Goal: Task Accomplishment & Management: Complete application form

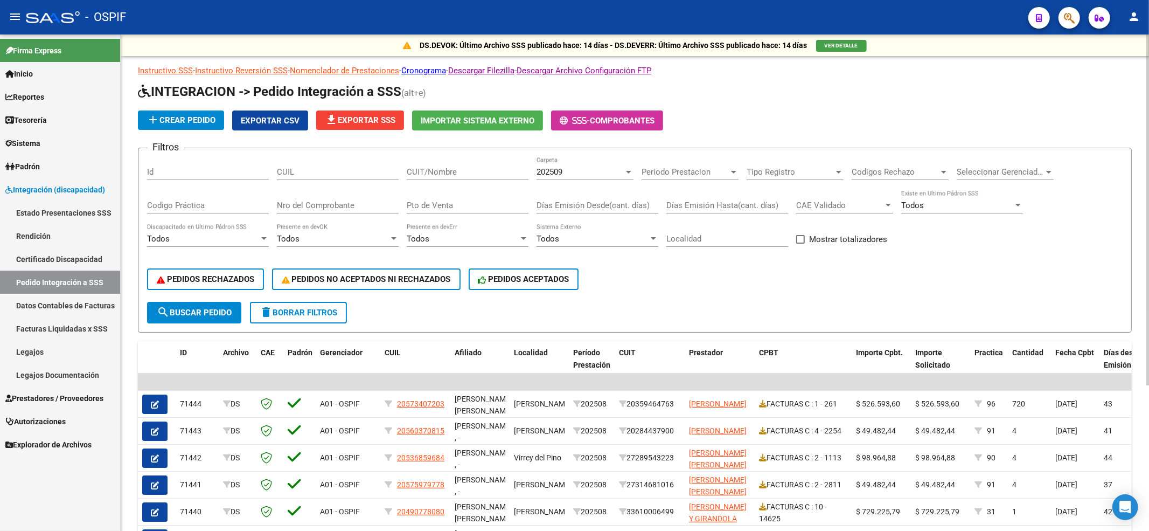
scroll to position [205, 0]
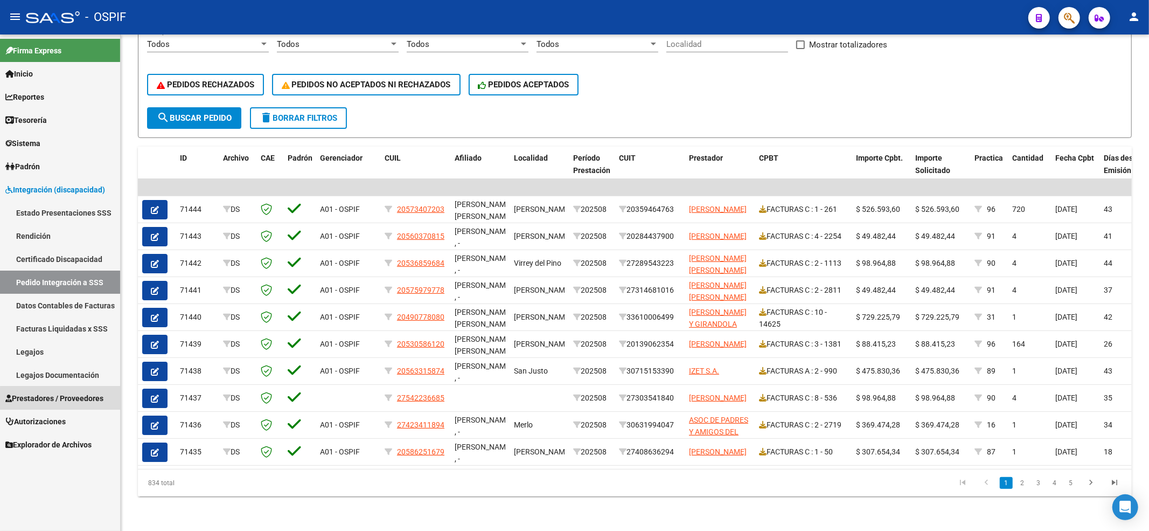
click at [62, 401] on span "Prestadores / Proveedores" at bounding box center [54, 398] width 98 height 12
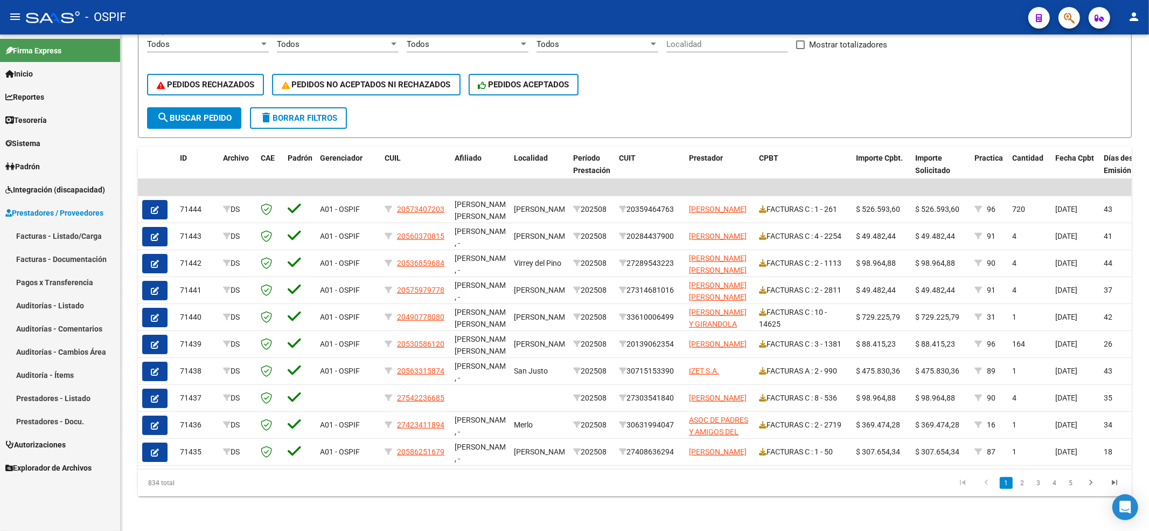
click at [88, 233] on link "Facturas - Listado/Carga" at bounding box center [60, 235] width 120 height 23
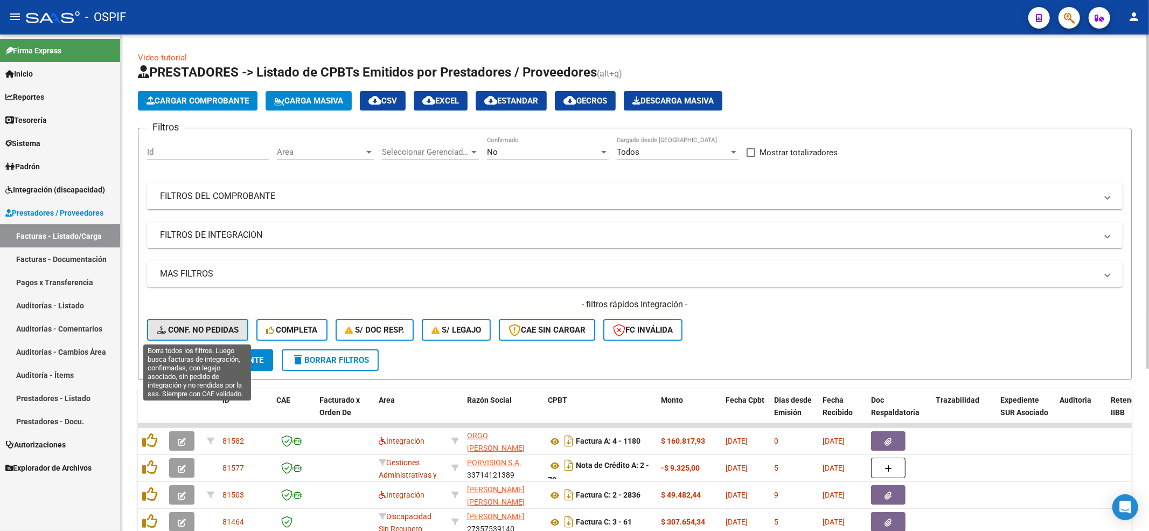
click at [197, 328] on span "Conf. no pedidas" at bounding box center [198, 330] width 82 height 10
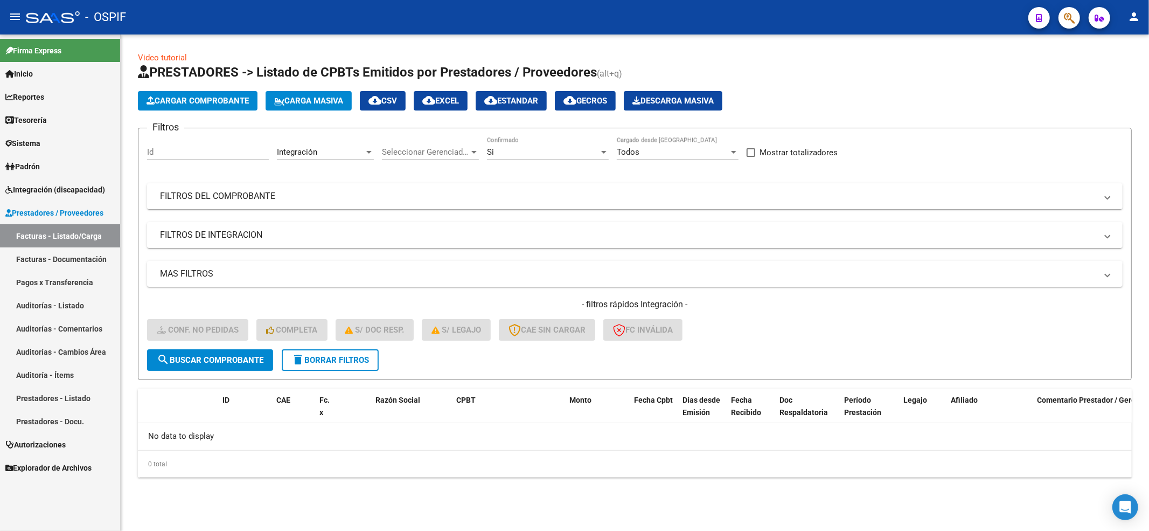
click at [298, 354] on mat-icon "delete" at bounding box center [297, 359] width 13 height 13
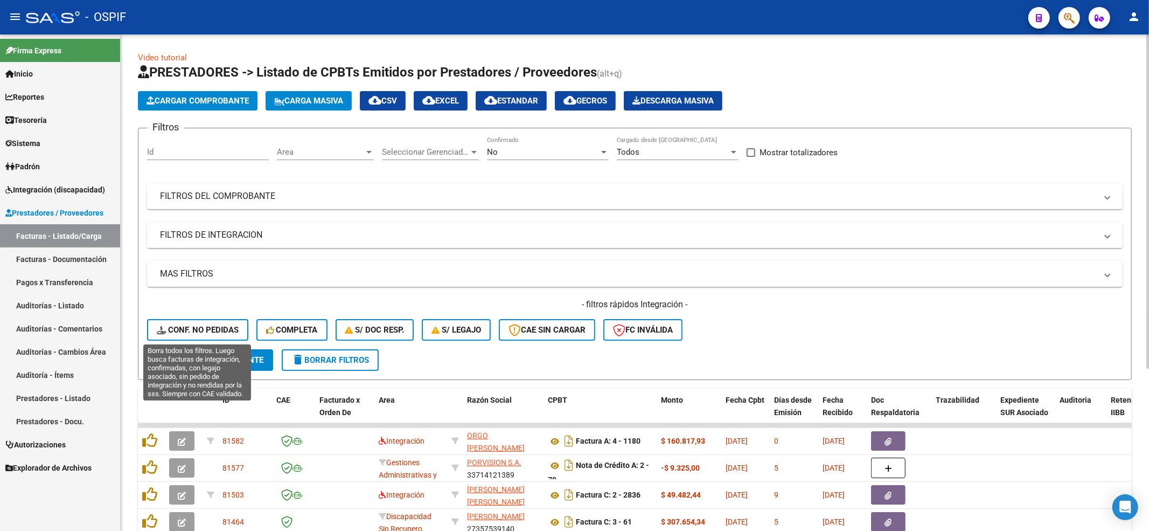
click at [194, 322] on button "Conf. no pedidas" at bounding box center [197, 330] width 101 height 22
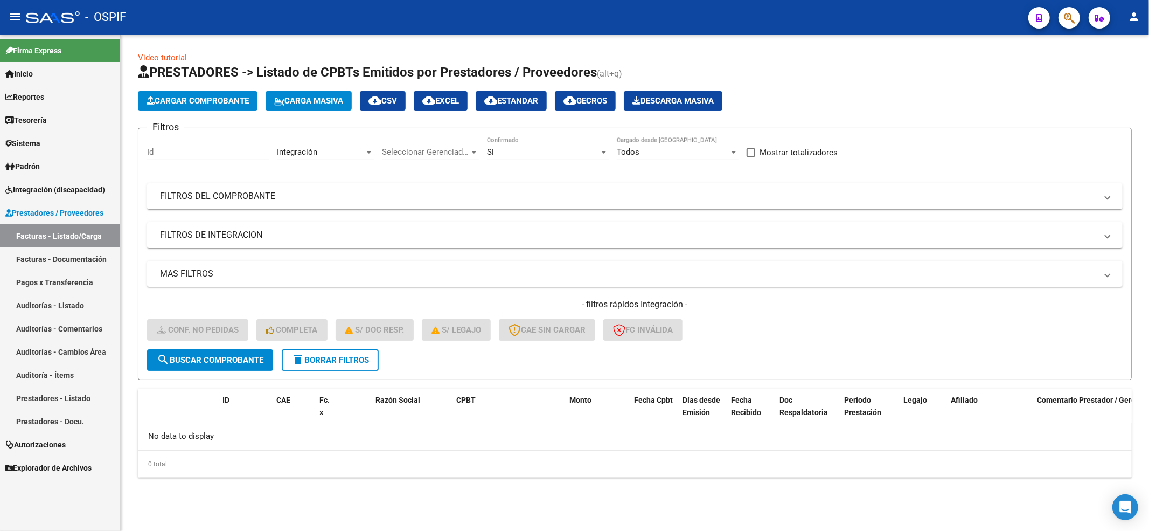
click at [328, 377] on form "Filtros Id Integración Area Seleccionar Gerenciador Seleccionar Gerenciador Si …" at bounding box center [635, 254] width 994 height 252
click at [328, 373] on form "Filtros Id Integración Area Seleccionar Gerenciador Seleccionar Gerenciador Si …" at bounding box center [635, 254] width 994 height 252
click at [328, 362] on span "delete Borrar Filtros" at bounding box center [330, 360] width 78 height 10
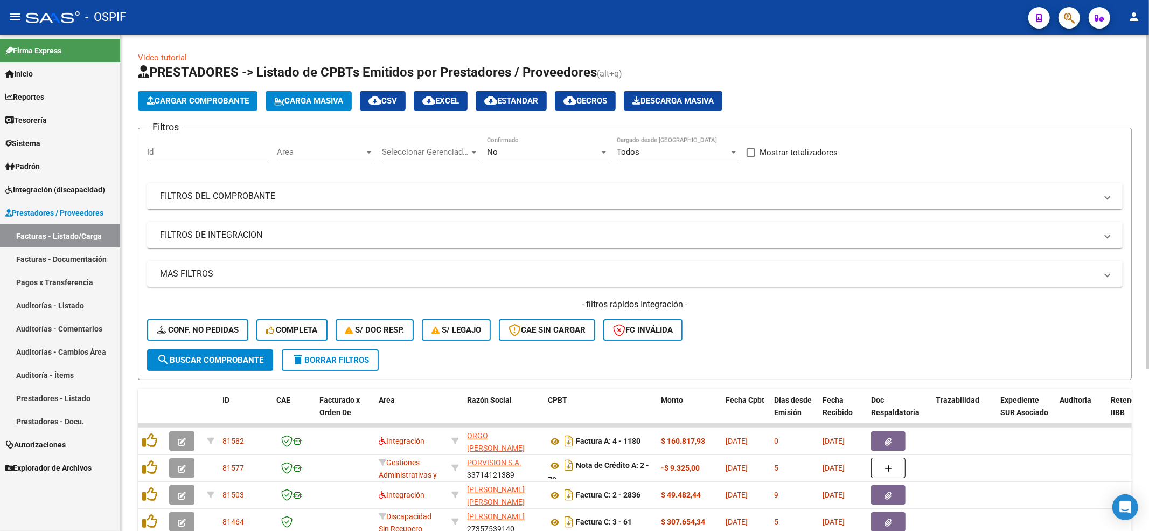
click at [182, 340] on div "- filtros rápidos Integración - Conf. no pedidas Completa S/ Doc Resp. S/ legaj…" at bounding box center [635, 323] width 976 height 51
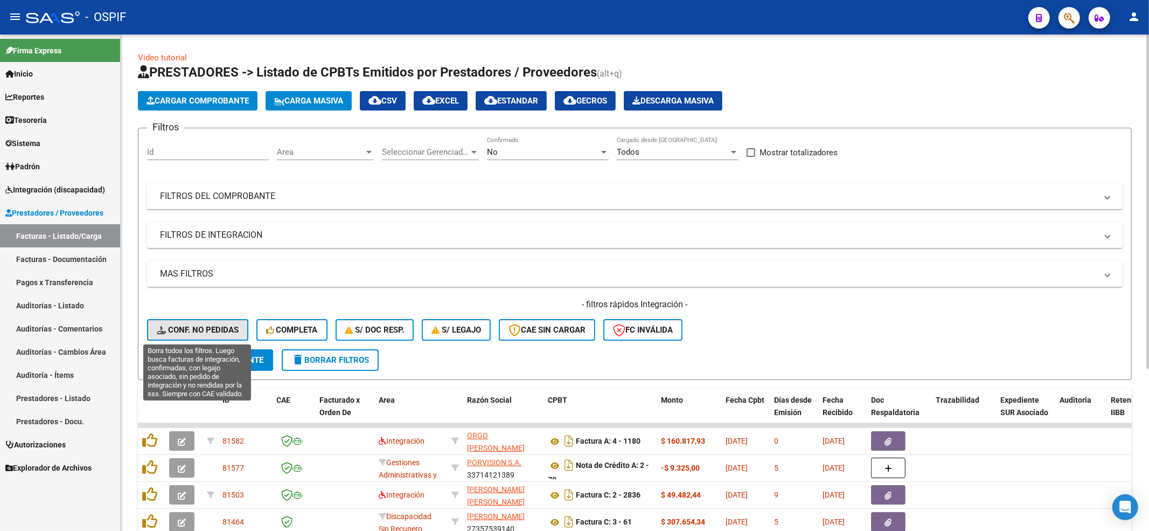
click at [182, 331] on span "Conf. no pedidas" at bounding box center [198, 330] width 82 height 10
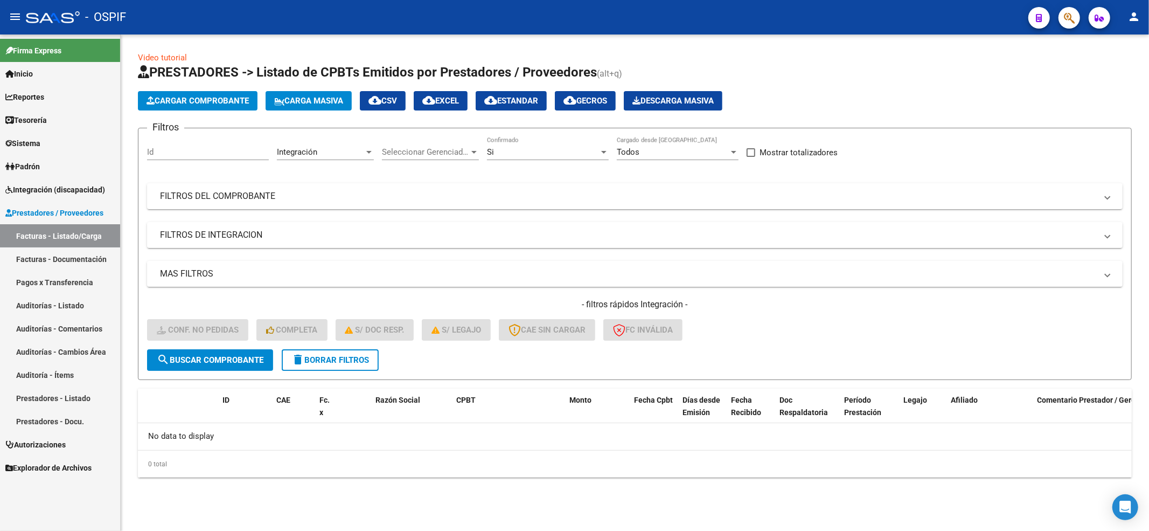
click at [382, 362] on form "Filtros Id Integración Area Seleccionar Gerenciador Seleccionar Gerenciador Si …" at bounding box center [635, 254] width 994 height 252
drag, startPoint x: 358, startPoint y: 351, endPoint x: 356, endPoint y: 369, distance: 17.8
click at [358, 363] on button "delete Borrar Filtros" at bounding box center [330, 360] width 97 height 22
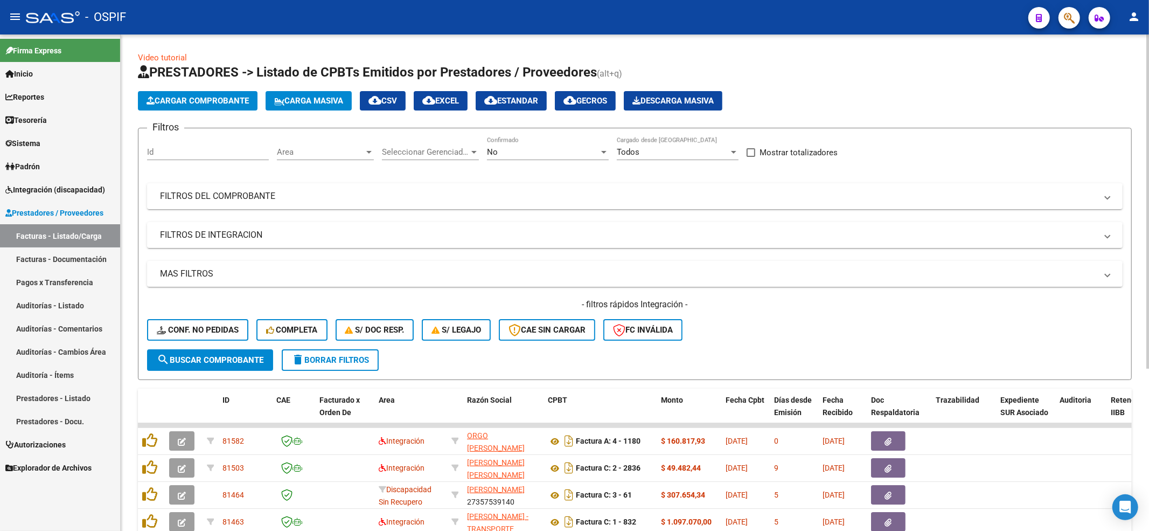
drag, startPoint x: 250, startPoint y: 345, endPoint x: 246, endPoint y: 341, distance: 5.7
click at [247, 343] on div "- filtros rápidos Integración - Conf. no pedidas Completa S/ Doc Resp. S/ legaj…" at bounding box center [635, 323] width 976 height 51
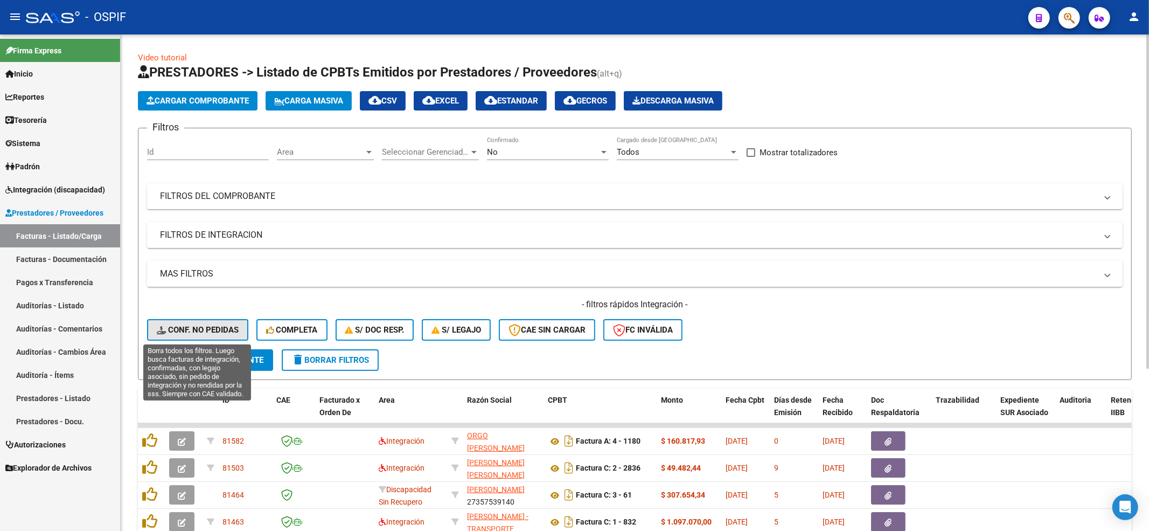
click at [233, 334] on span "Conf. no pedidas" at bounding box center [198, 330] width 82 height 10
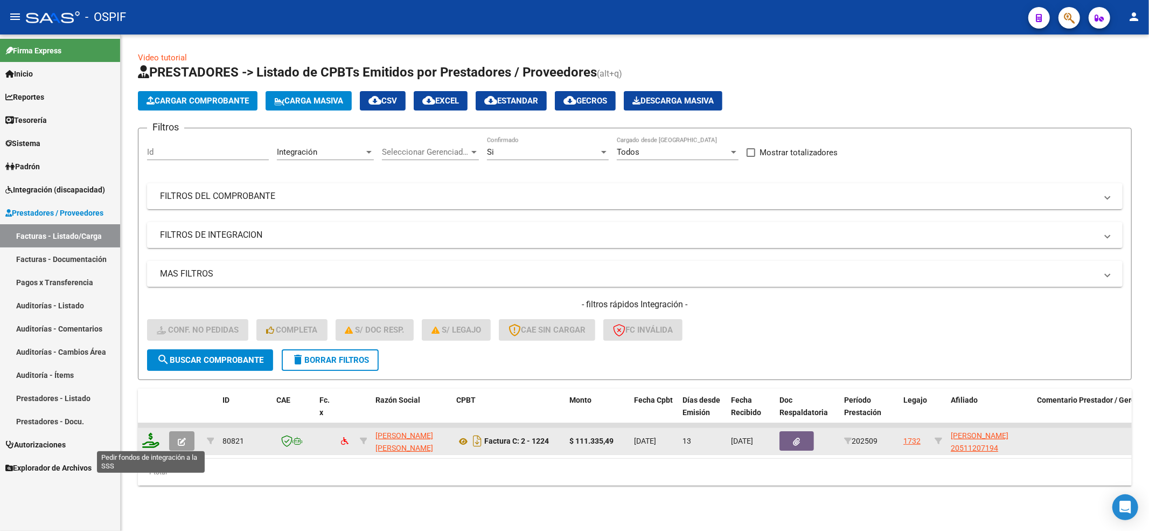
click at [149, 443] on icon at bounding box center [150, 440] width 17 height 15
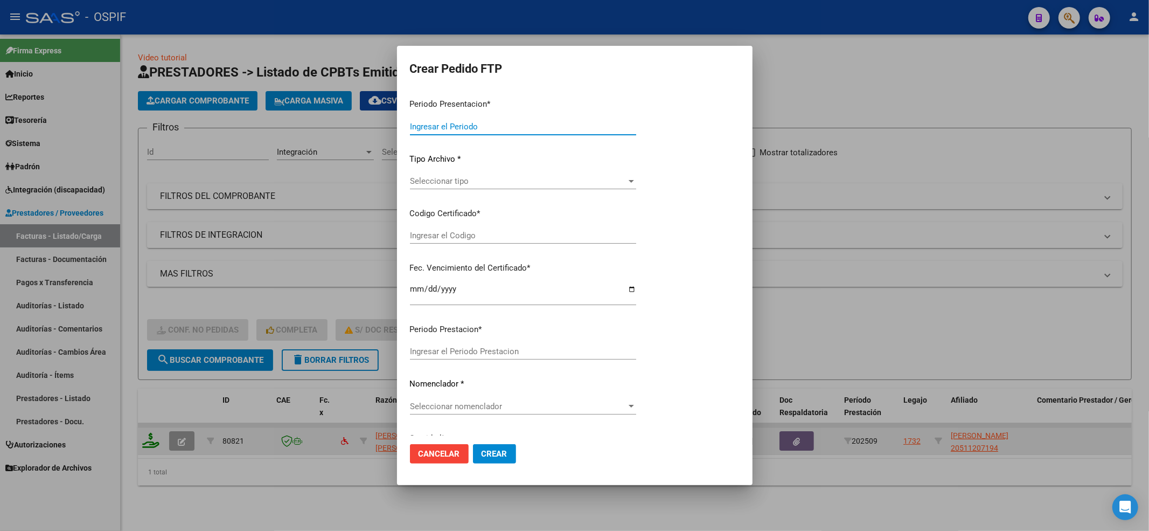
type input "202509"
type input "$ 111.335,49"
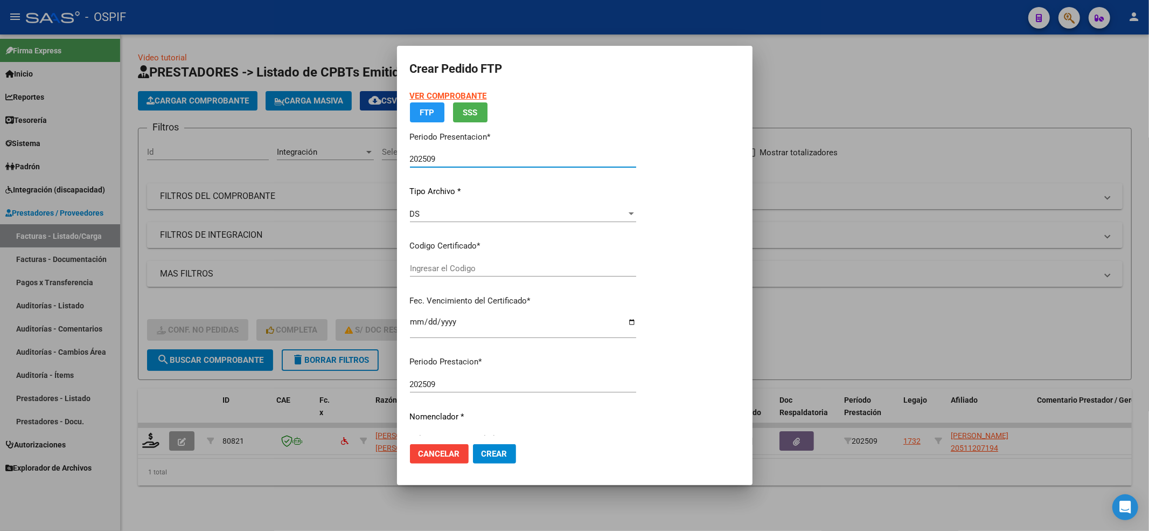
type input "-02-00051120719-20181211-20201211-BS-427"
type input "2020-12-11"
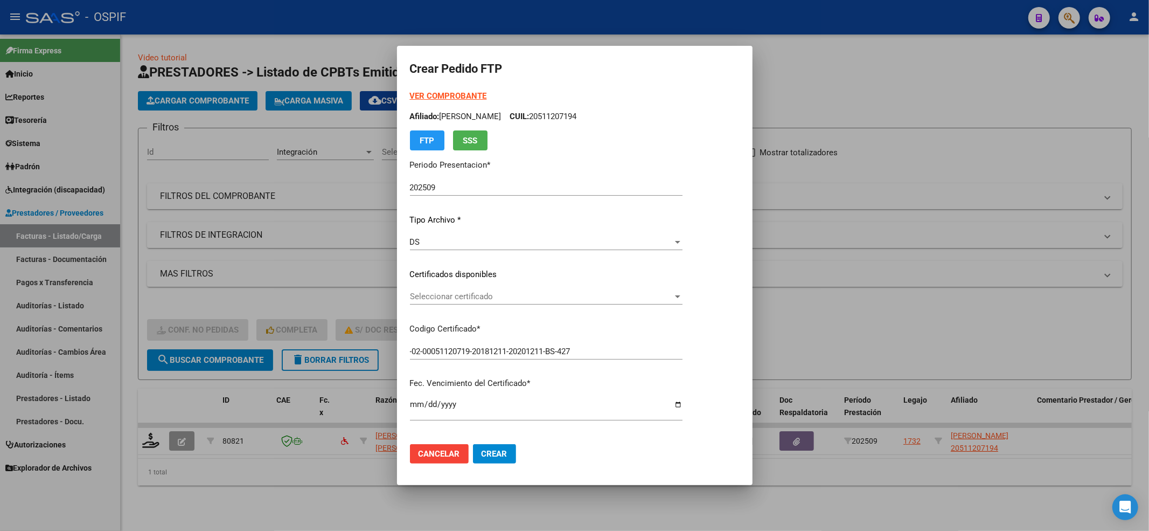
click at [466, 290] on div "Seleccionar certificado Seleccionar certificado" at bounding box center [546, 296] width 273 height 16
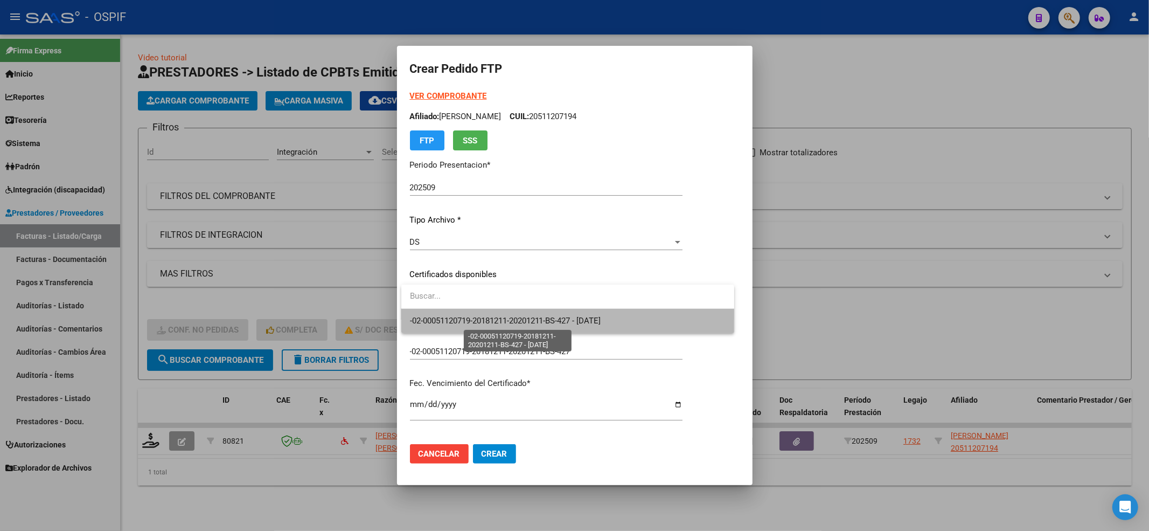
click at [464, 317] on span "-02-00051120719-20181211-20201211-BS-427 - 2020-12-11" at bounding box center [505, 321] width 191 height 10
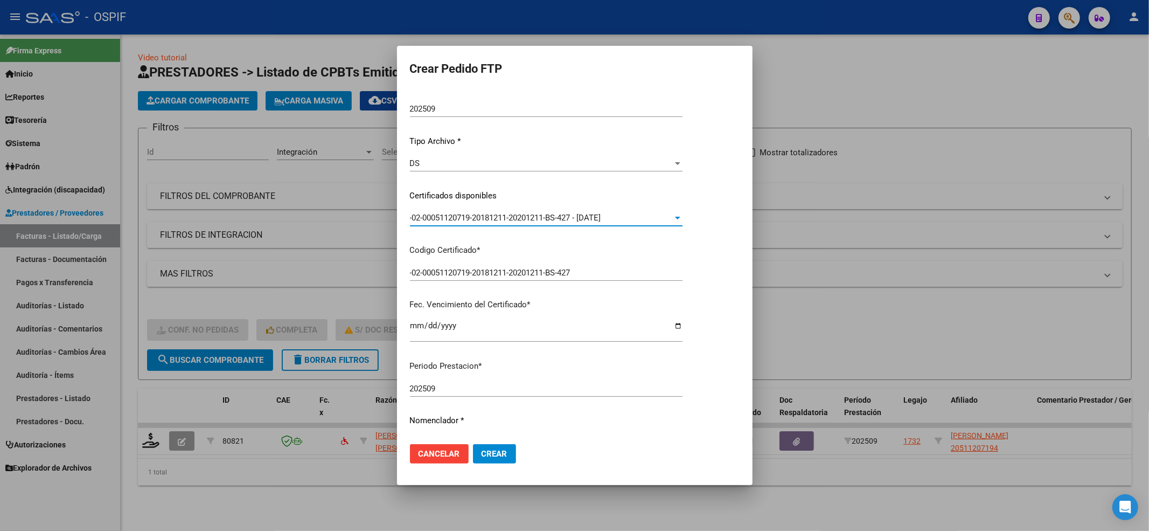
scroll to position [287, 0]
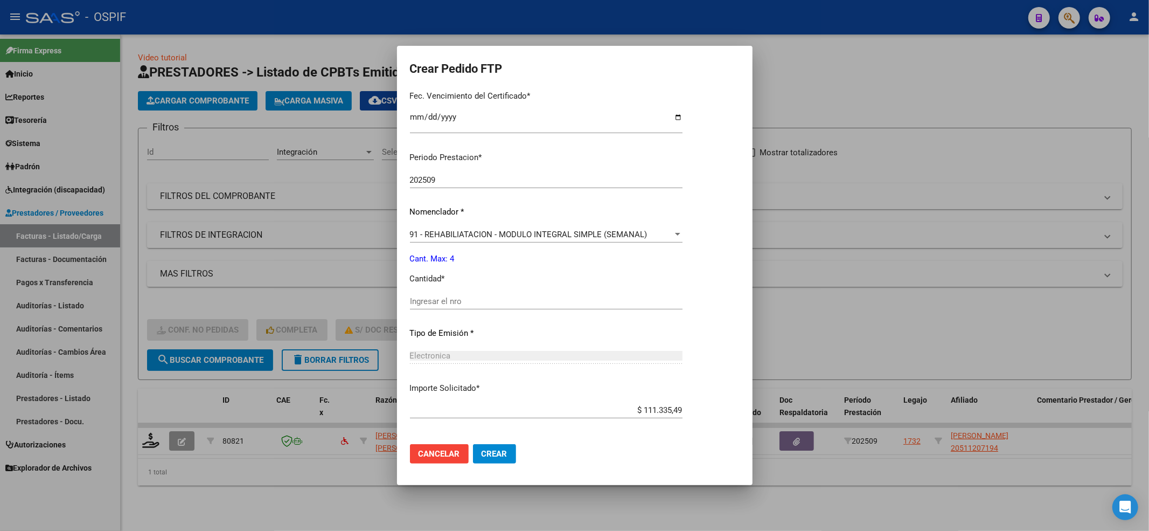
click at [468, 309] on div "Ingresar el nro" at bounding box center [546, 306] width 273 height 26
click at [462, 300] on input "Ingresar el nro" at bounding box center [546, 301] width 273 height 10
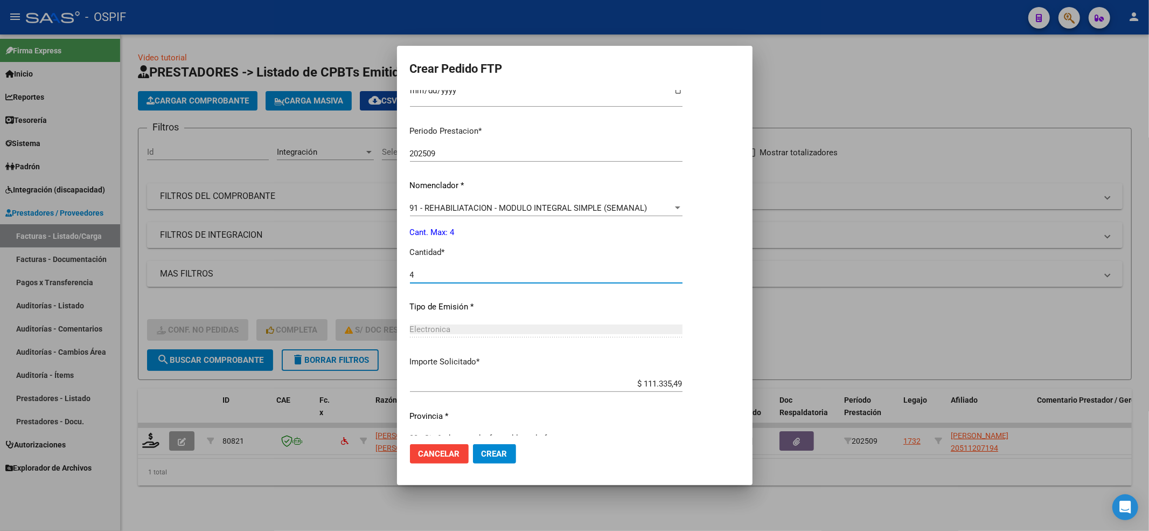
scroll to position [335, 0]
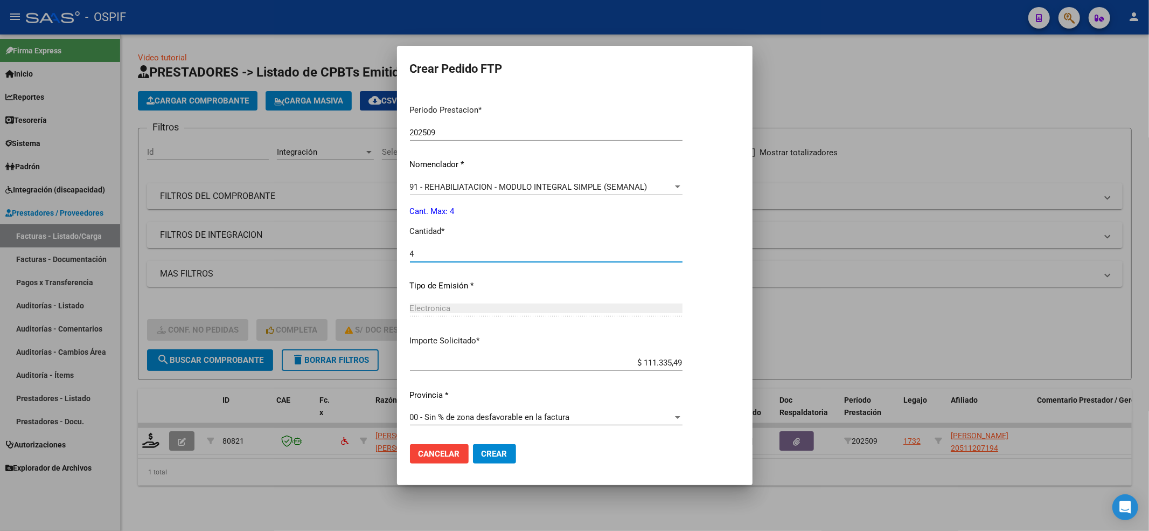
type input "4"
click at [473, 448] on button "Crear" at bounding box center [494, 453] width 43 height 19
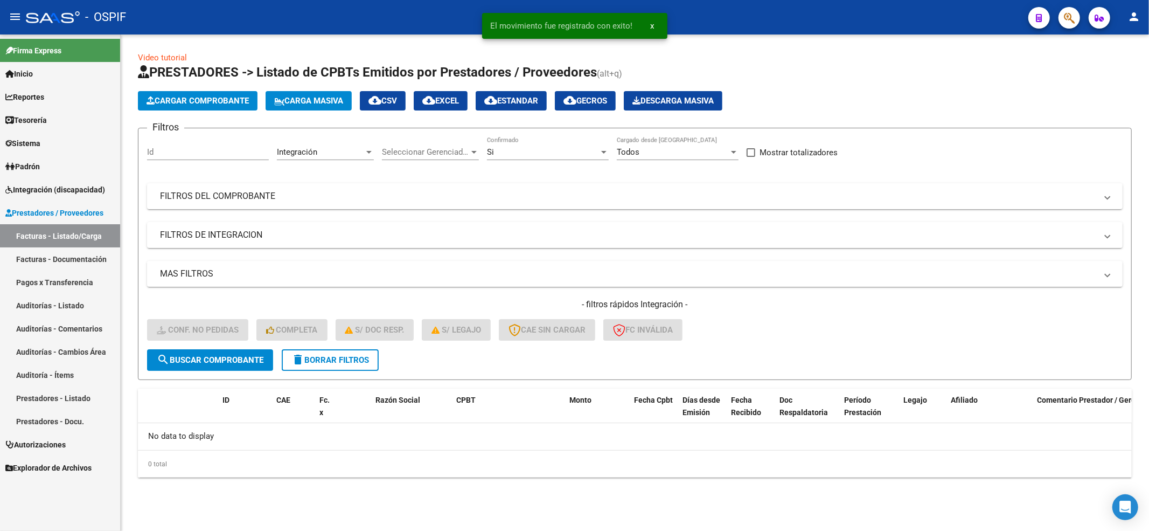
drag, startPoint x: 358, startPoint y: 341, endPoint x: 354, endPoint y: 349, distance: 8.7
click at [356, 346] on div "- filtros rápidos Integración - Conf. no pedidas Completa S/ Doc Resp. S/ legaj…" at bounding box center [635, 323] width 976 height 51
click at [353, 350] on button "delete Borrar Filtros" at bounding box center [330, 360] width 97 height 22
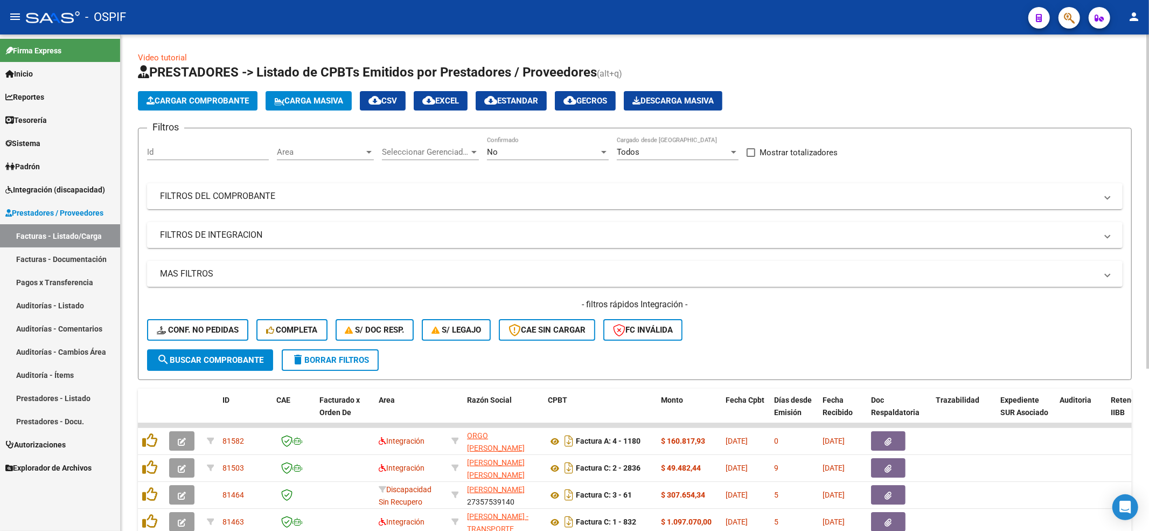
click at [182, 340] on div "- filtros rápidos Integración - Conf. no pedidas Completa S/ Doc Resp. S/ legaj…" at bounding box center [635, 323] width 976 height 51
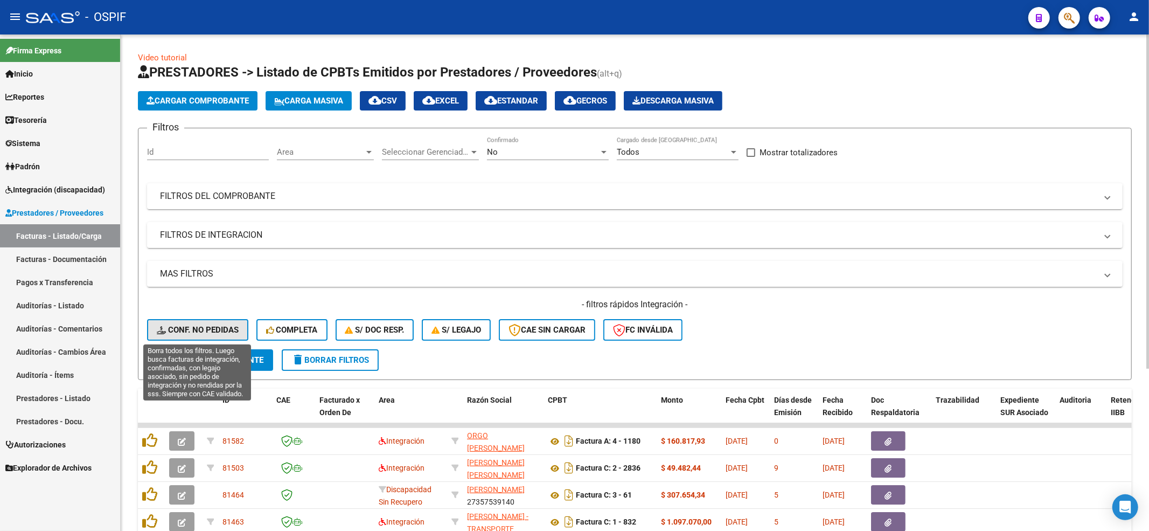
click at [182, 339] on button "Conf. no pedidas" at bounding box center [197, 330] width 101 height 22
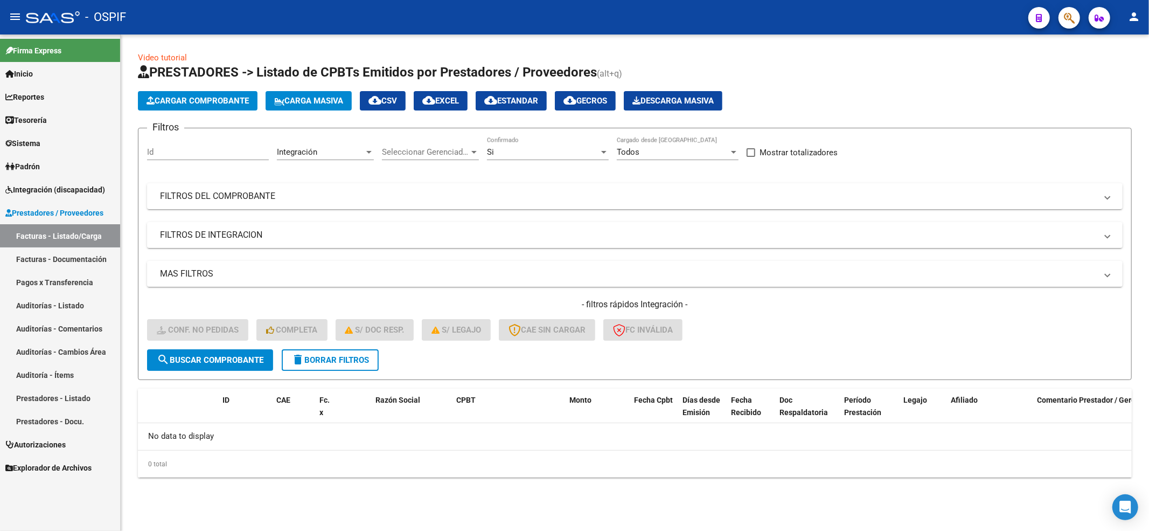
click at [332, 372] on form "Filtros Id Integración Area Seleccionar Gerenciador Seleccionar Gerenciador Si …" at bounding box center [635, 254] width 994 height 252
click at [329, 361] on span "delete Borrar Filtros" at bounding box center [330, 360] width 78 height 10
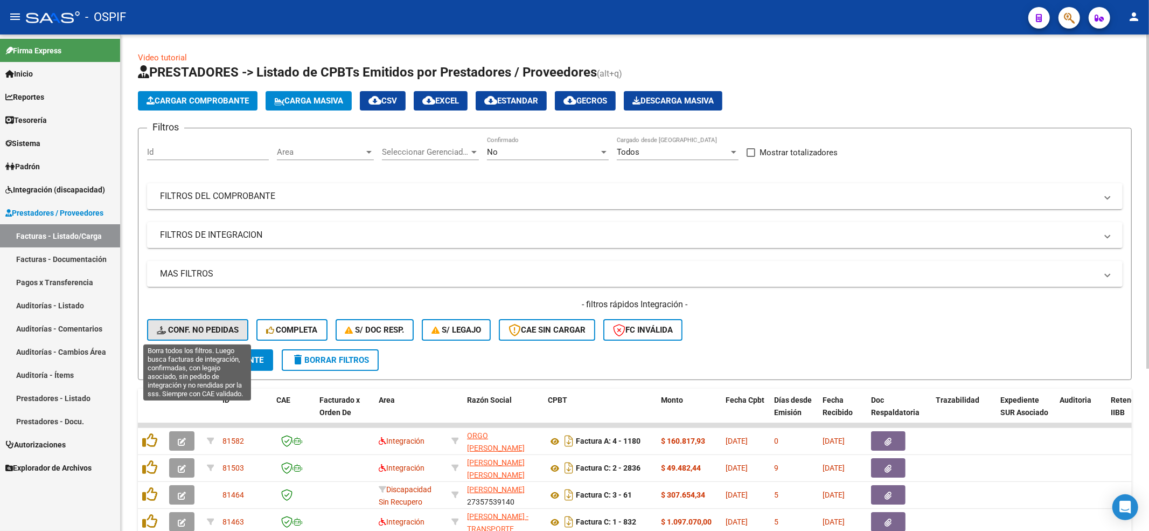
click at [209, 326] on span "Conf. no pedidas" at bounding box center [198, 330] width 82 height 10
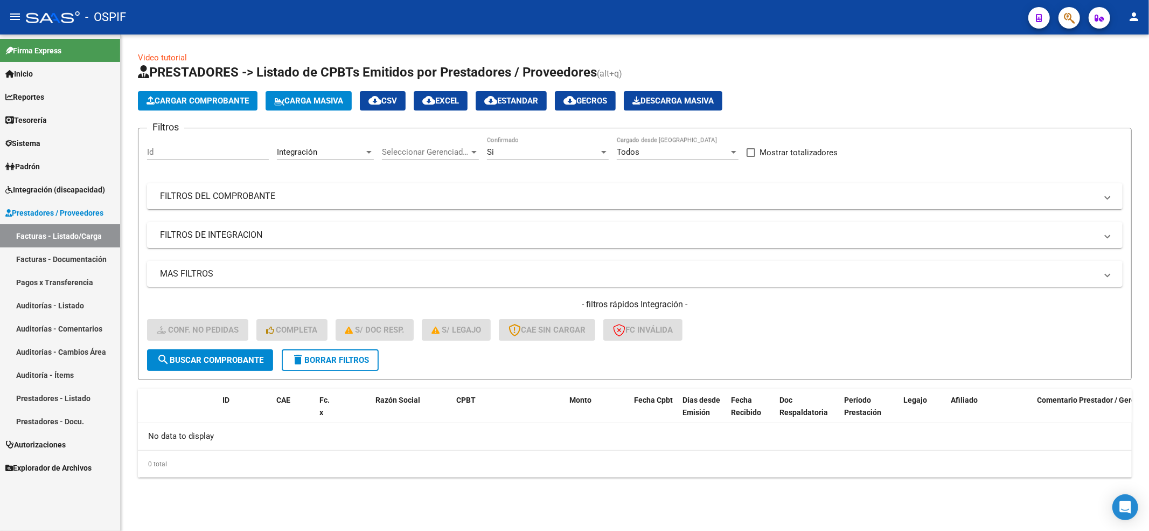
drag, startPoint x: 288, startPoint y: 352, endPoint x: 314, endPoint y: 486, distance: 136.1
click at [289, 352] on button "delete Borrar Filtros" at bounding box center [330, 360] width 97 height 22
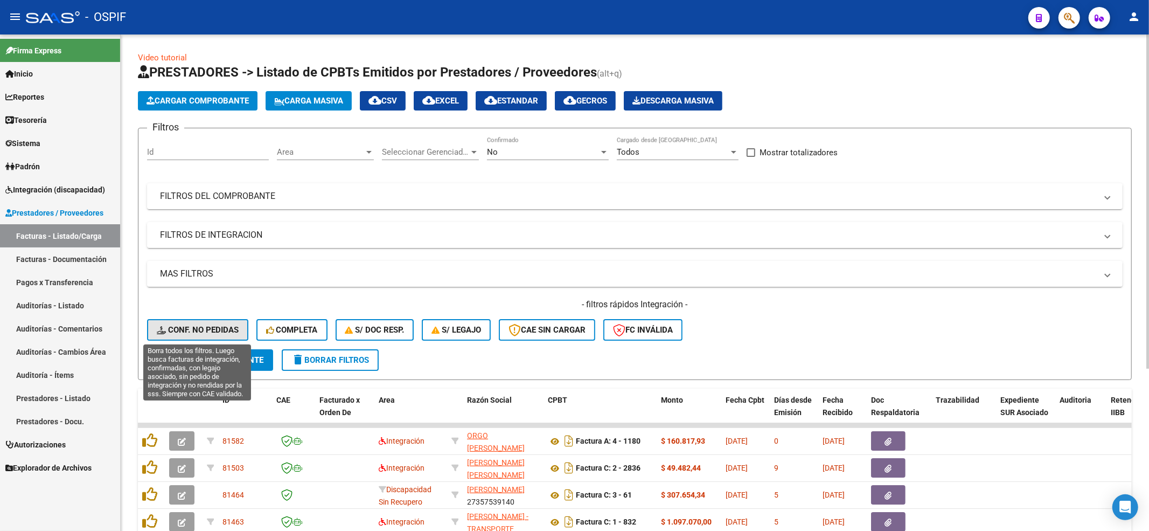
click at [196, 335] on button "Conf. no pedidas" at bounding box center [197, 330] width 101 height 22
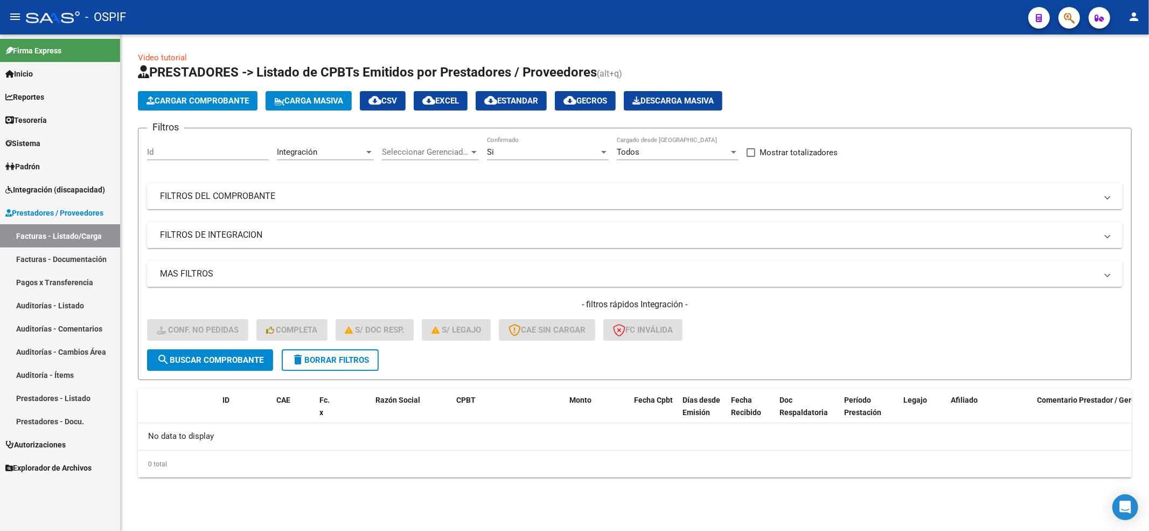
click at [341, 377] on form "Filtros Id Integración Area Seleccionar Gerenciador Seleccionar Gerenciador Si …" at bounding box center [635, 254] width 994 height 252
click at [342, 361] on span "delete Borrar Filtros" at bounding box center [330, 360] width 78 height 10
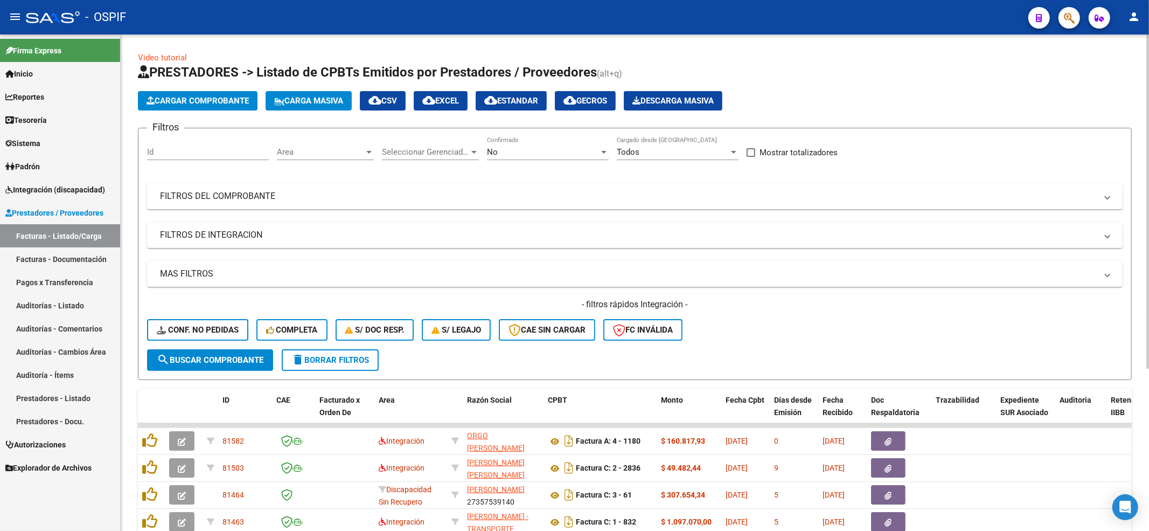
click at [162, 316] on div "- filtros rápidos Integración - Conf. no pedidas Completa S/ Doc Resp. S/ legaj…" at bounding box center [635, 323] width 976 height 51
click at [168, 343] on div "- filtros rápidos Integración - Conf. no pedidas Completa S/ Doc Resp. S/ legaj…" at bounding box center [635, 323] width 976 height 51
click at [178, 314] on div "- filtros rápidos Integración - Conf. no pedidas Completa S/ Doc Resp. S/ legaj…" at bounding box center [635, 323] width 976 height 51
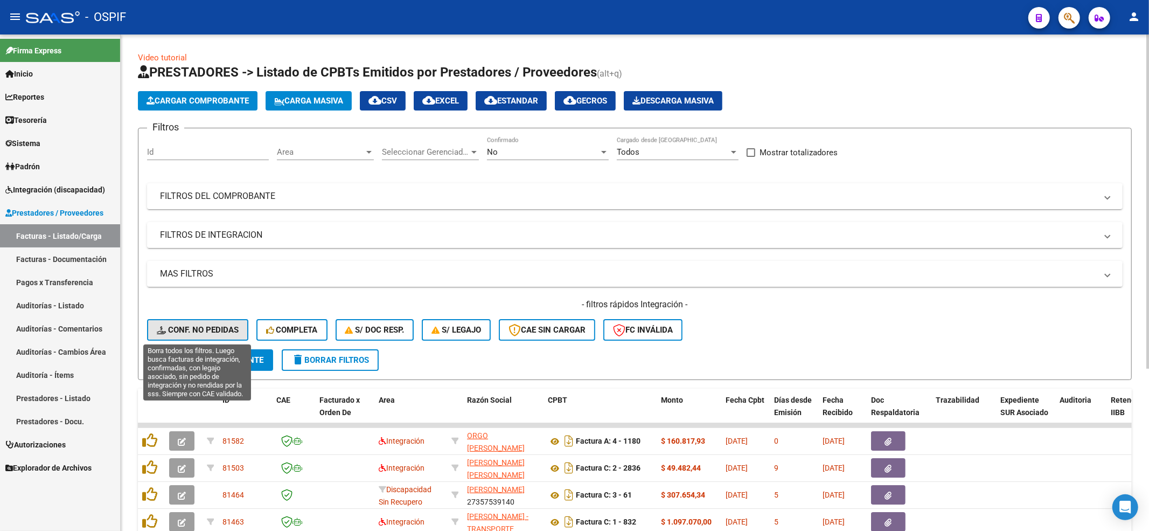
drag, startPoint x: 169, startPoint y: 328, endPoint x: 171, endPoint y: 313, distance: 14.6
click at [169, 323] on button "Conf. no pedidas" at bounding box center [197, 330] width 101 height 22
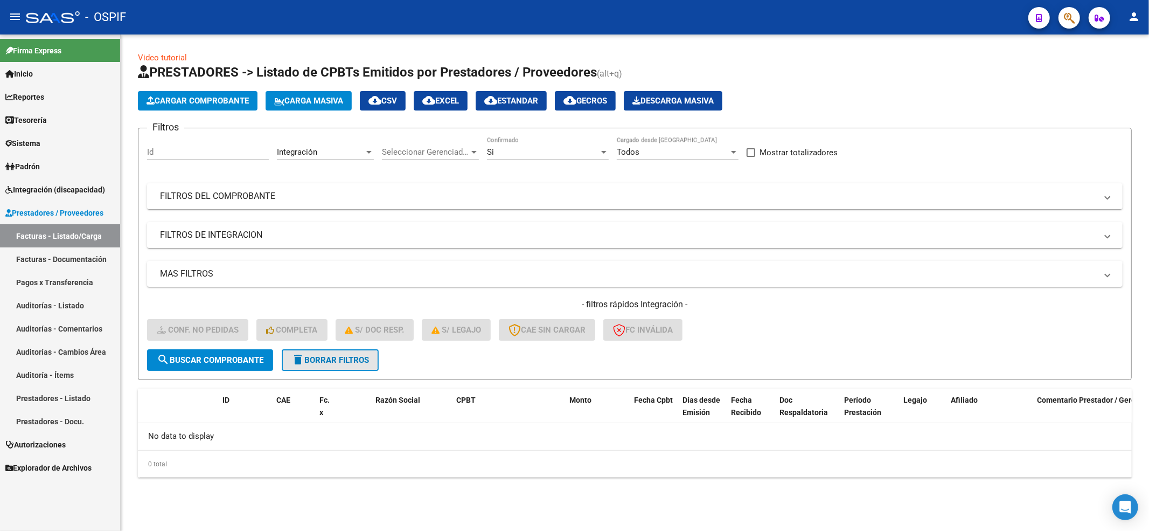
click at [354, 369] on button "delete Borrar Filtros" at bounding box center [330, 360] width 97 height 22
